Goal: Information Seeking & Learning: Learn about a topic

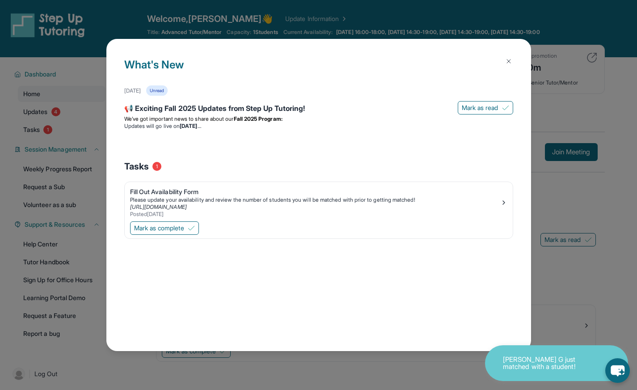
click at [508, 56] on button at bounding box center [509, 61] width 18 height 18
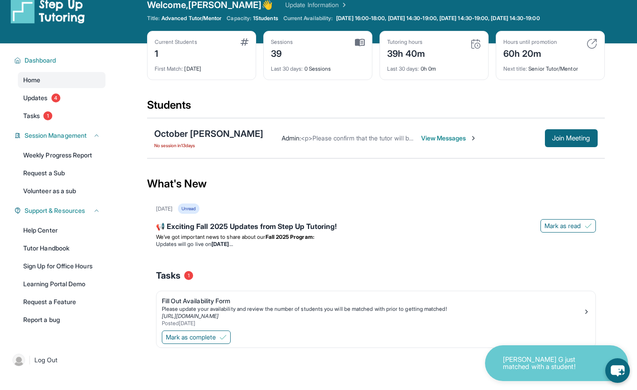
scroll to position [15, 0]
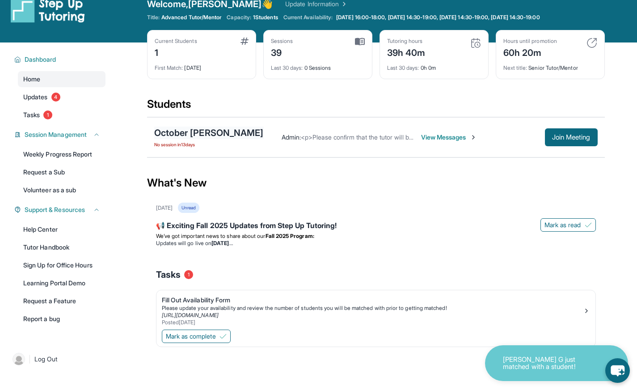
click at [208, 132] on div "October [PERSON_NAME]" at bounding box center [209, 133] width 110 height 13
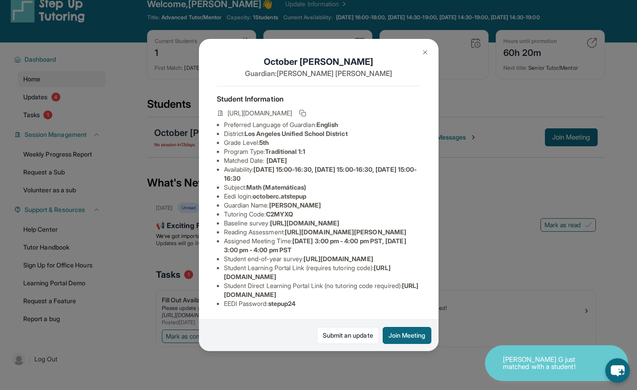
scroll to position [51, 0]
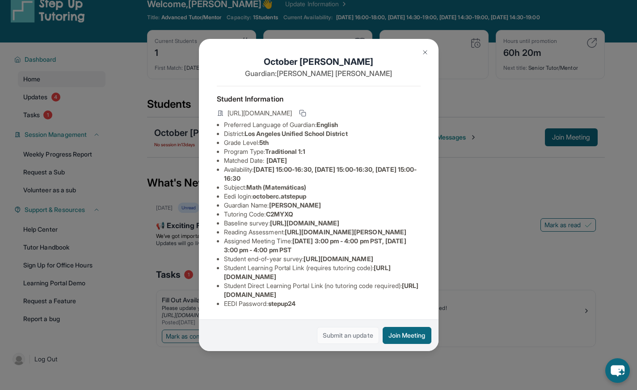
click at [336, 327] on link "Submit an update" at bounding box center [348, 335] width 62 height 17
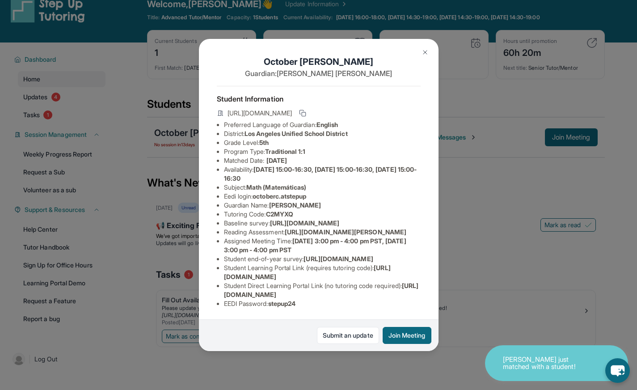
scroll to position [57, 0]
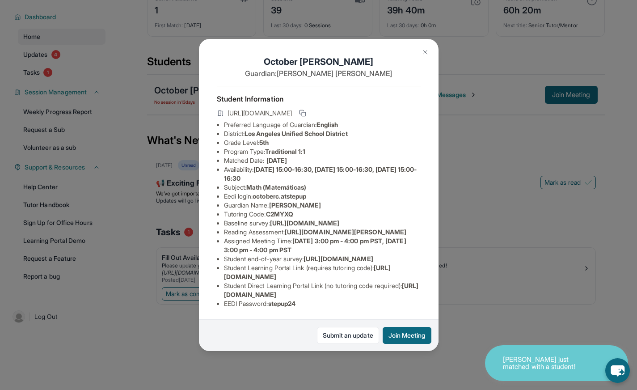
click at [422, 49] on img at bounding box center [425, 52] width 7 height 7
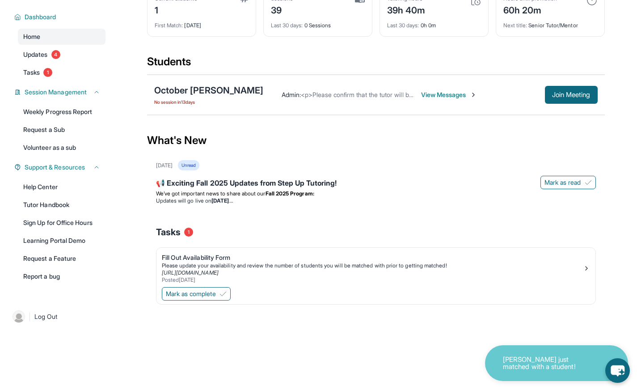
scroll to position [0, 0]
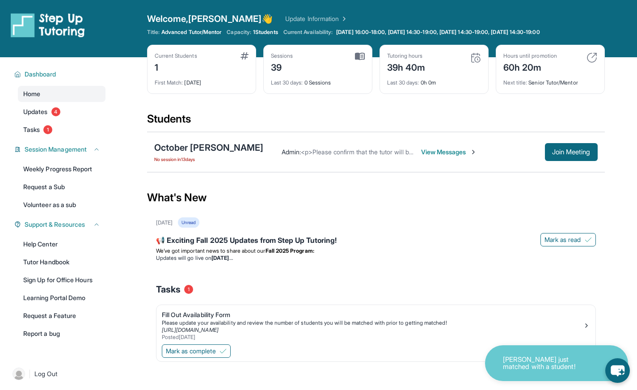
click at [421, 148] on span "View Messages" at bounding box center [449, 152] width 56 height 9
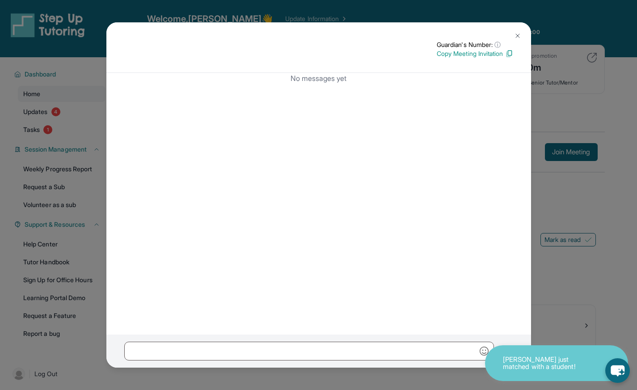
click at [518, 34] on img at bounding box center [517, 35] width 7 height 7
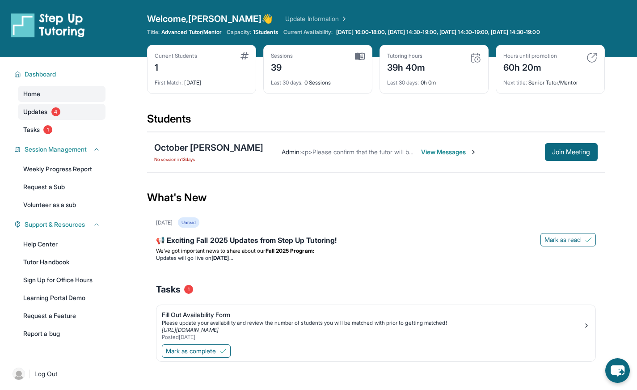
click at [62, 114] on link "Updates 4" at bounding box center [62, 112] width 88 height 16
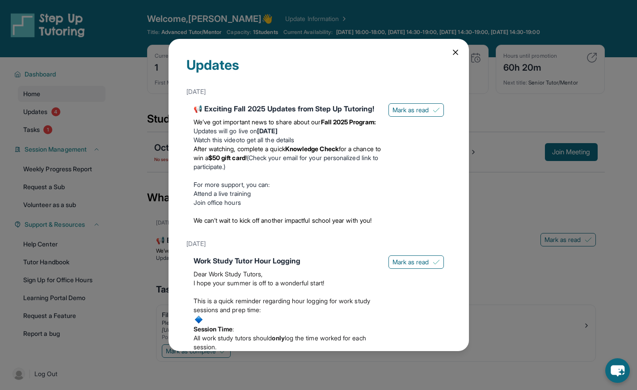
scroll to position [92, 0]
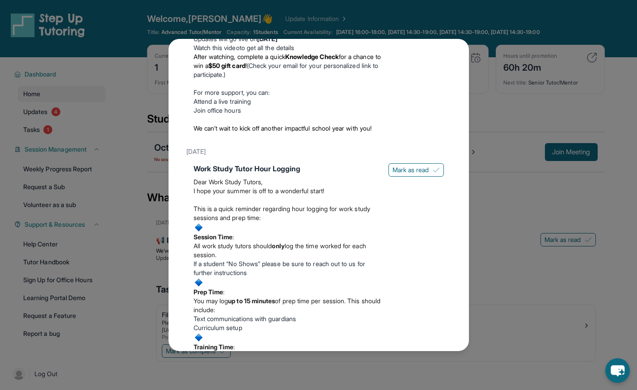
click at [520, 101] on div "Updates [DATE] 📢 Exciting Fall 2025 Updates from Step Up Tutoring! We’ve got im…" at bounding box center [318, 195] width 637 height 390
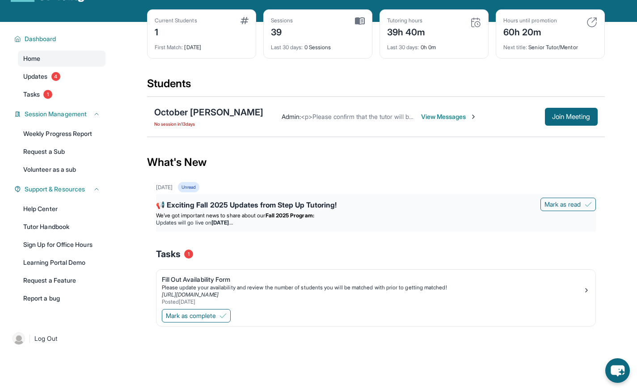
scroll to position [0, 0]
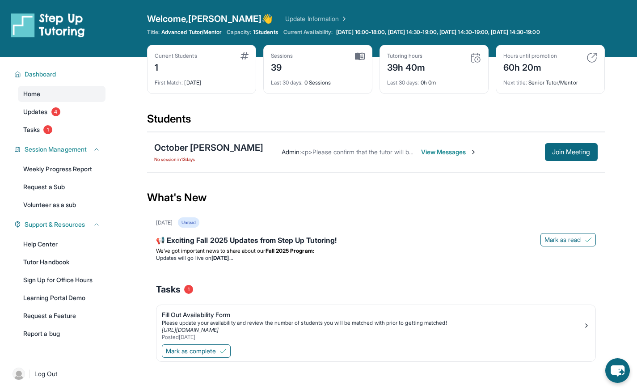
click at [285, 20] on link "Update Information" at bounding box center [316, 18] width 63 height 9
click at [399, 157] on div "Admin : <p>Please confirm that the tutor will be able to attend your first assi…" at bounding box center [431, 152] width 334 height 18
click at [421, 155] on span "View Messages" at bounding box center [449, 152] width 56 height 9
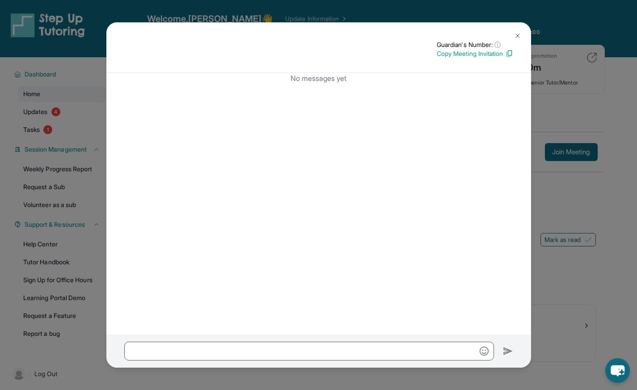
click at [603, 176] on div "Guardian's Number: ⓘ This isn't the guardian's real number — it's a private for…" at bounding box center [318, 195] width 637 height 390
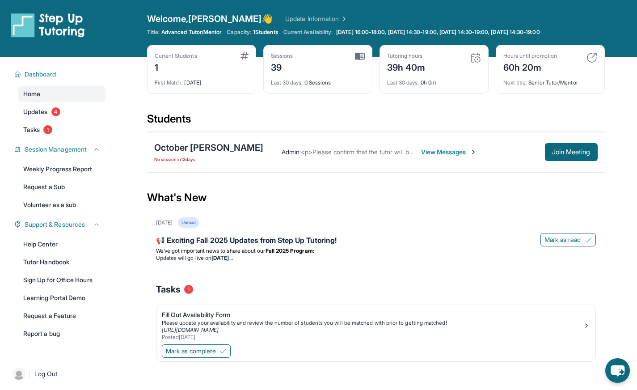
click at [301, 153] on span "<p>Please confirm that the tutor will be able to attend your first assigned mee…" at bounding box center [462, 152] width 323 height 8
click at [282, 154] on span "Admin :" at bounding box center [291, 152] width 19 height 8
click at [198, 145] on div "October [PERSON_NAME]" at bounding box center [209, 147] width 110 height 13
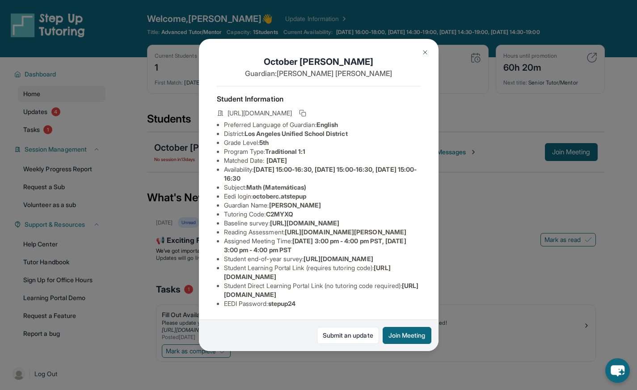
scroll to position [96, 0]
click at [123, 234] on div "October [PERSON_NAME] Guardian: [PERSON_NAME] Student Information [URL][DOMAIN_…" at bounding box center [318, 195] width 637 height 390
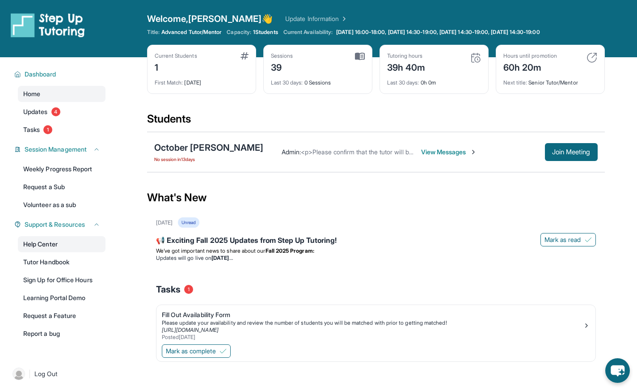
click at [55, 237] on link "Help Center" at bounding box center [62, 244] width 88 height 16
